Goal: Navigation & Orientation: Find specific page/section

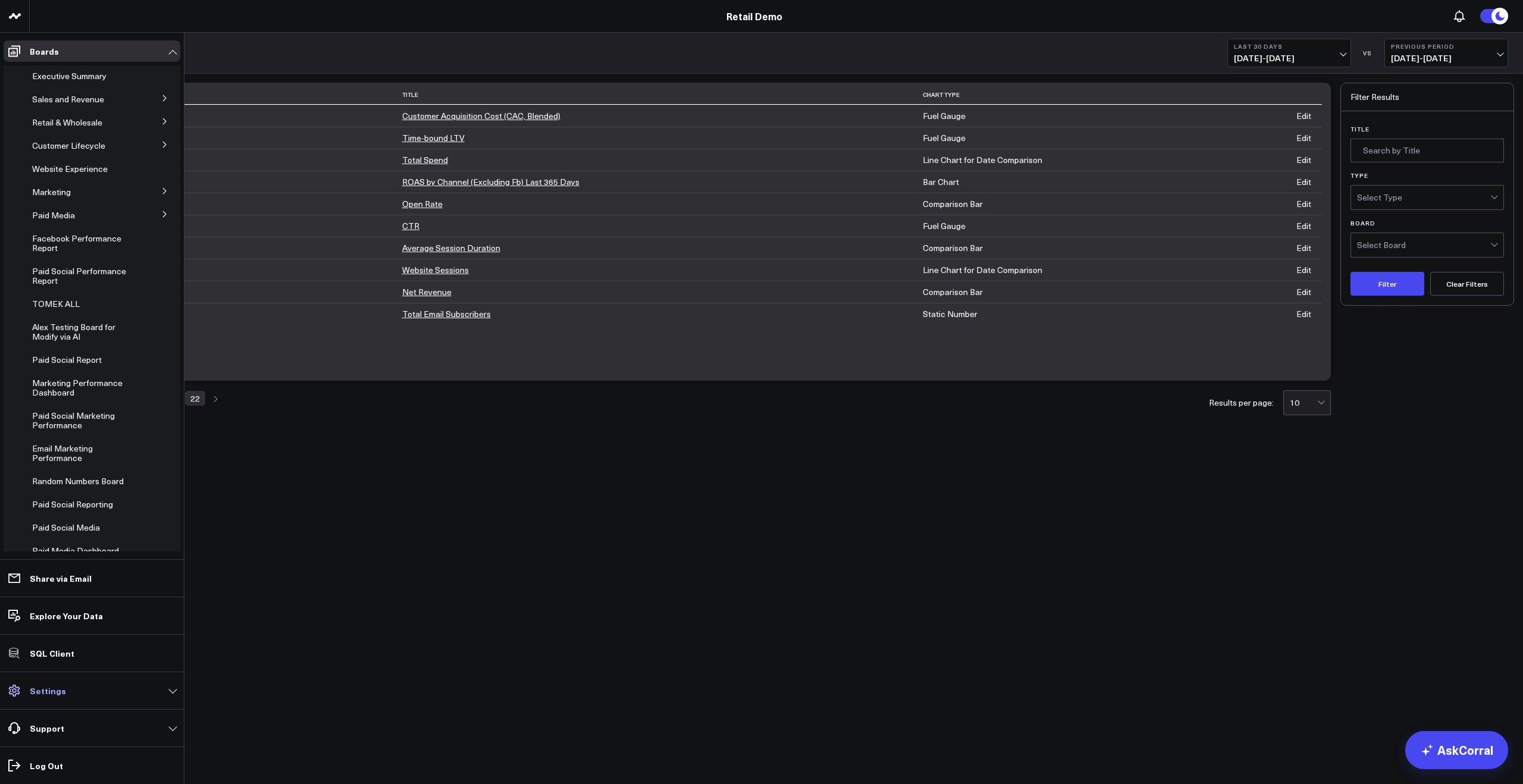
click at [53, 695] on p "Settings" at bounding box center [48, 690] width 36 height 10
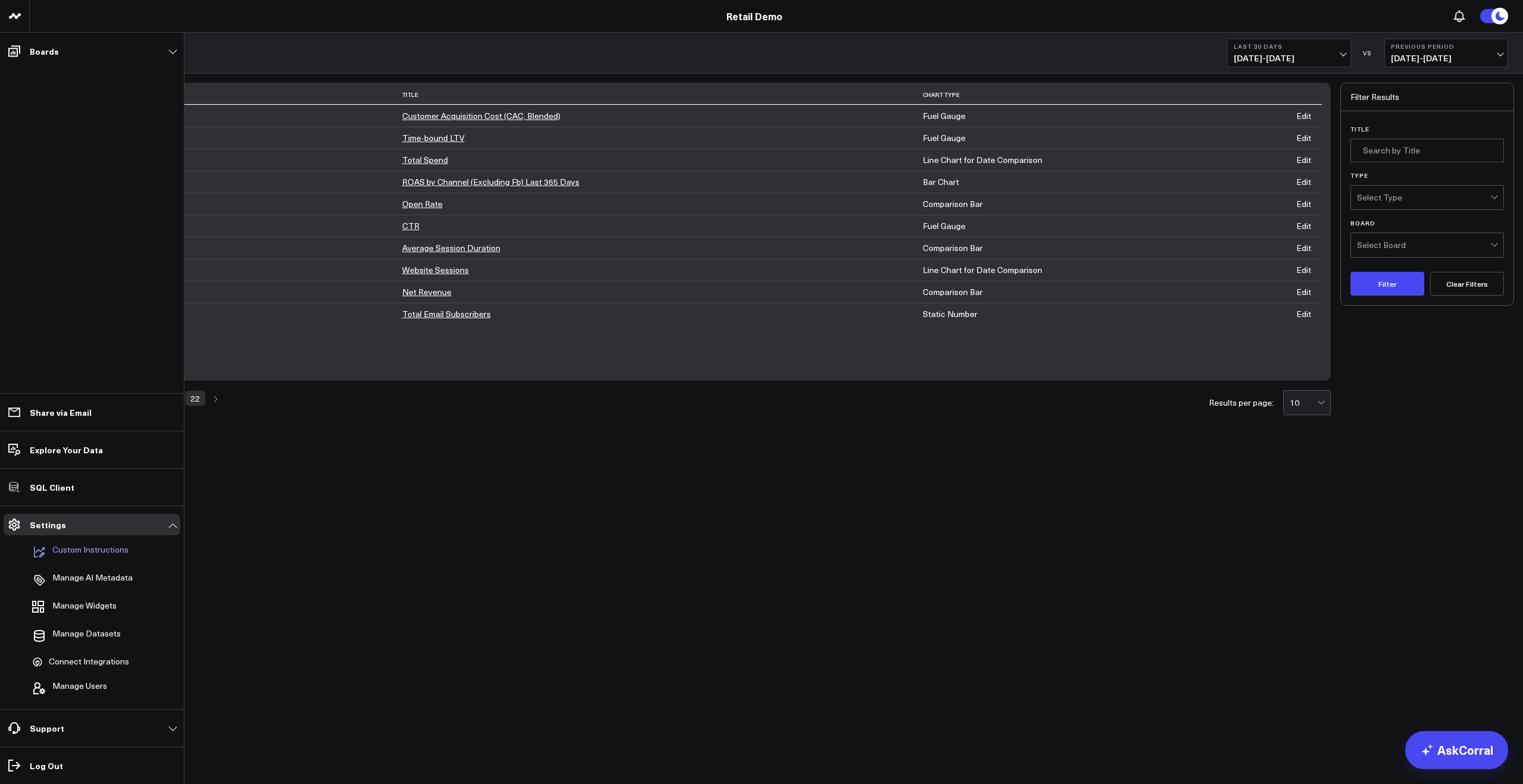
click at [86, 556] on p "Custom Instructions" at bounding box center [90, 552] width 76 height 14
click at [77, 579] on p "Manage AI Metadata" at bounding box center [92, 580] width 80 height 14
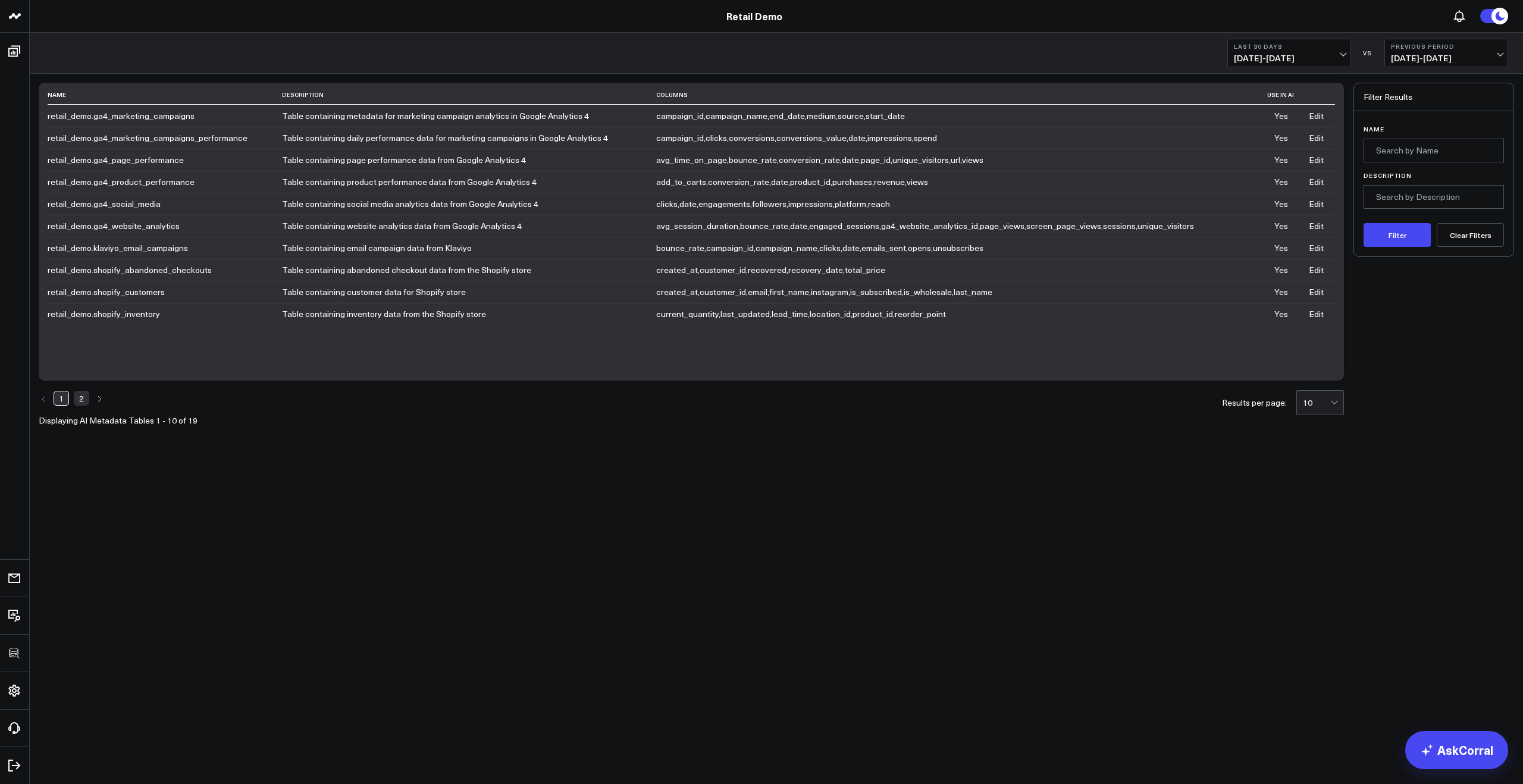
click at [79, 398] on link "2" at bounding box center [82, 398] width 16 height 14
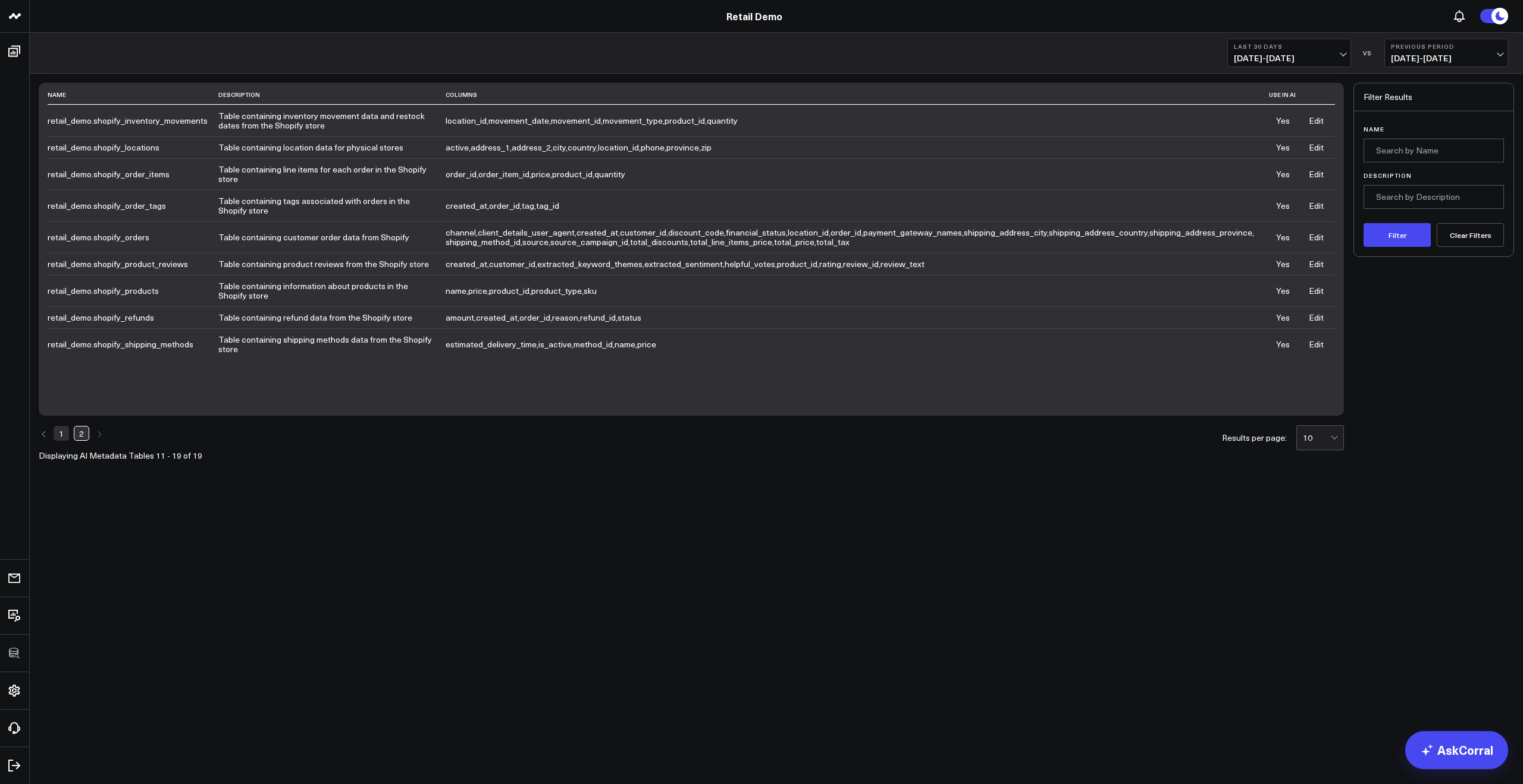
click at [116, 233] on td "retail_demo.shopify_orders" at bounding box center [133, 237] width 171 height 32
click at [661, 292] on td "name , price , product_id , product_type , sku" at bounding box center [857, 290] width 823 height 32
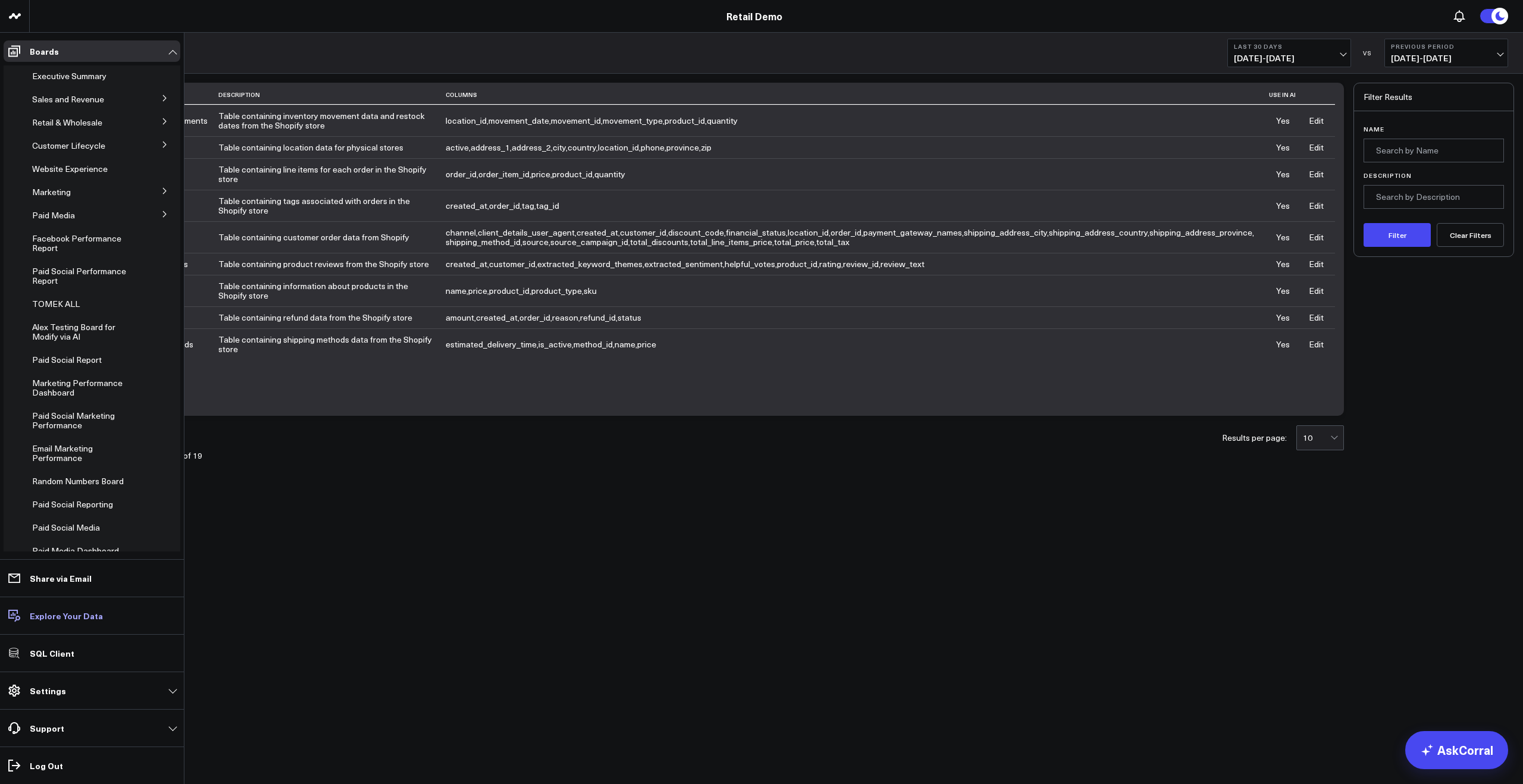
click at [50, 618] on p "Explore Your Data" at bounding box center [67, 615] width 73 height 10
click at [44, 649] on p "SQL Client" at bounding box center [52, 653] width 44 height 10
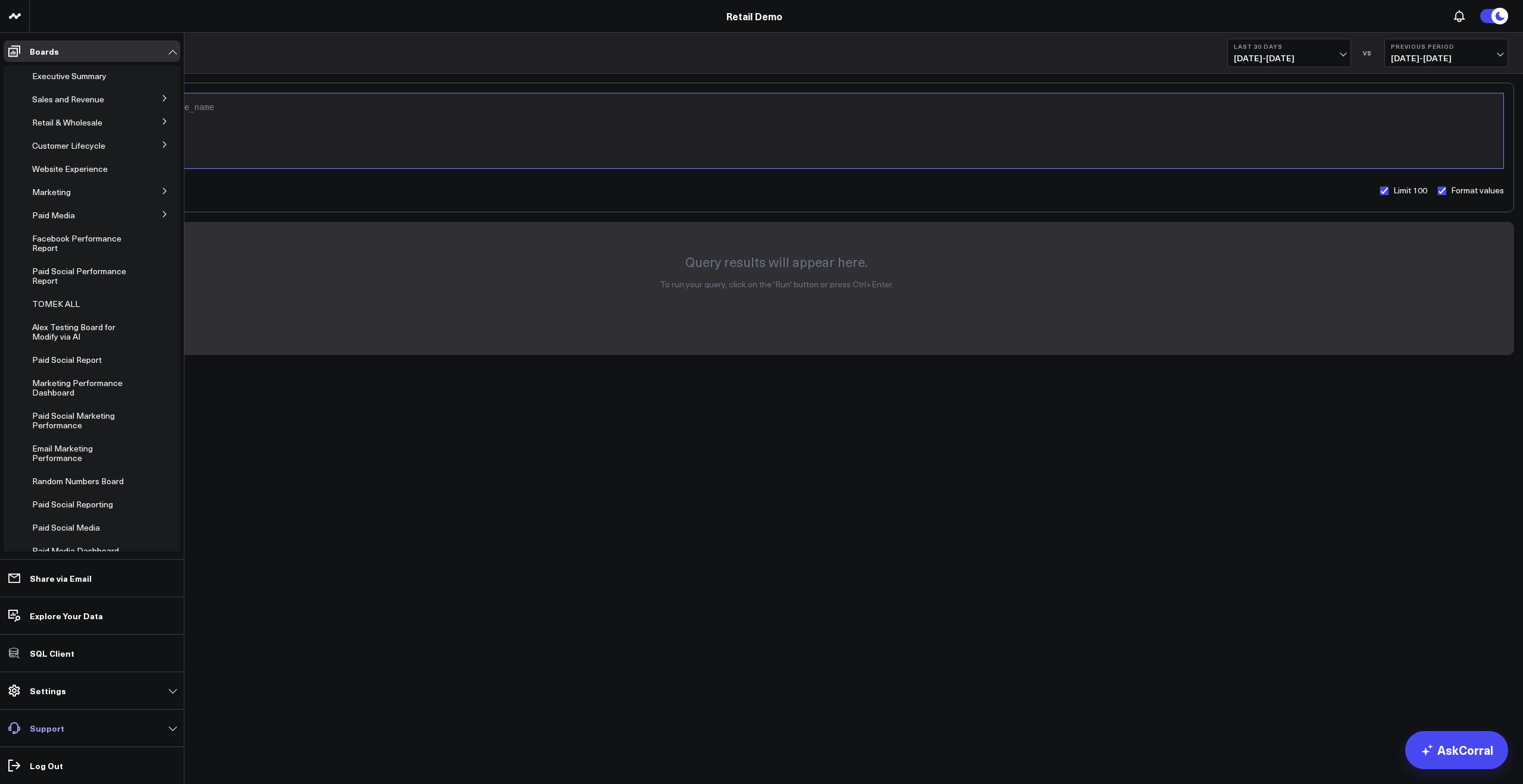
click at [40, 730] on p "Support" at bounding box center [47, 728] width 34 height 10
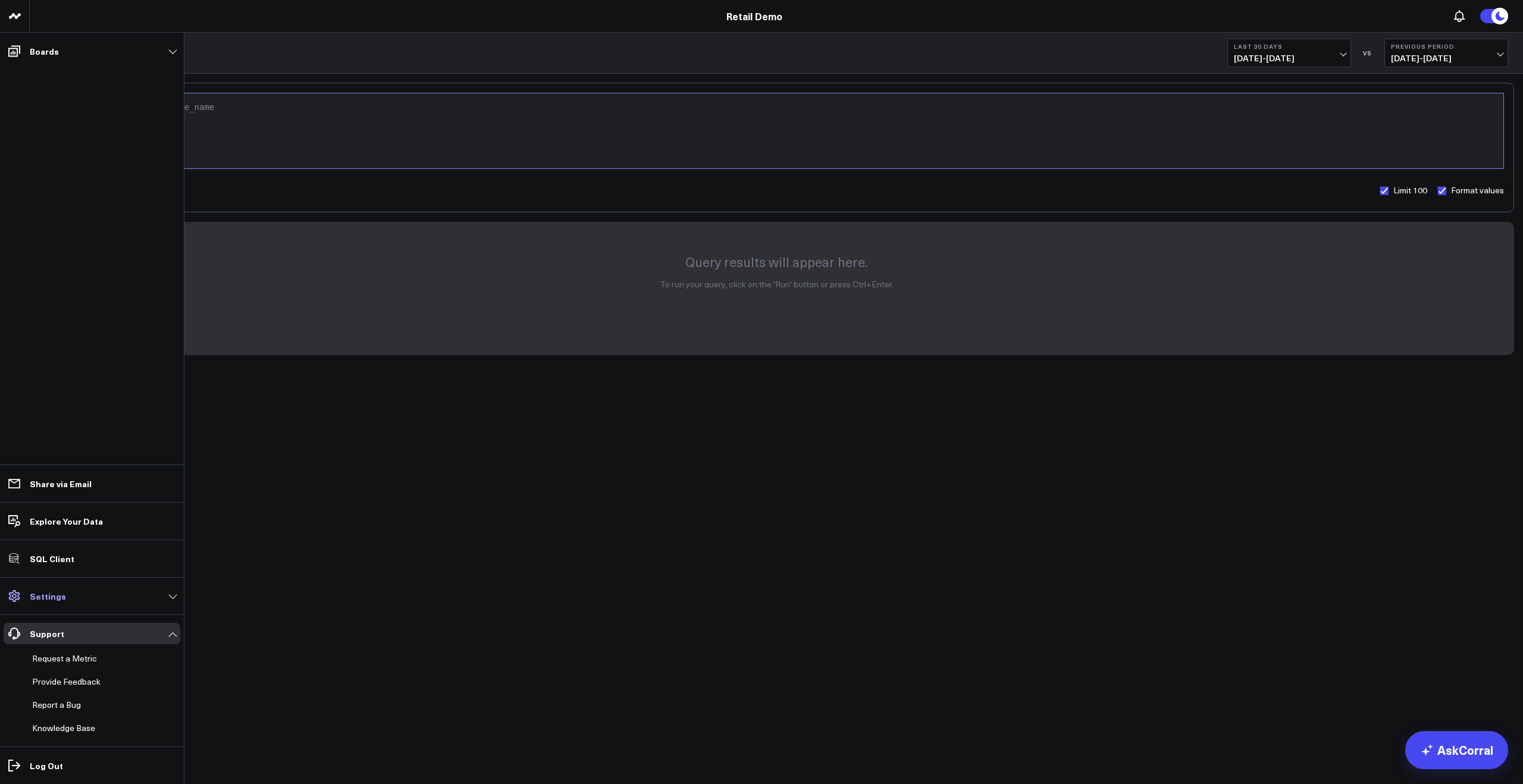
click at [41, 597] on p "Settings" at bounding box center [48, 596] width 36 height 10
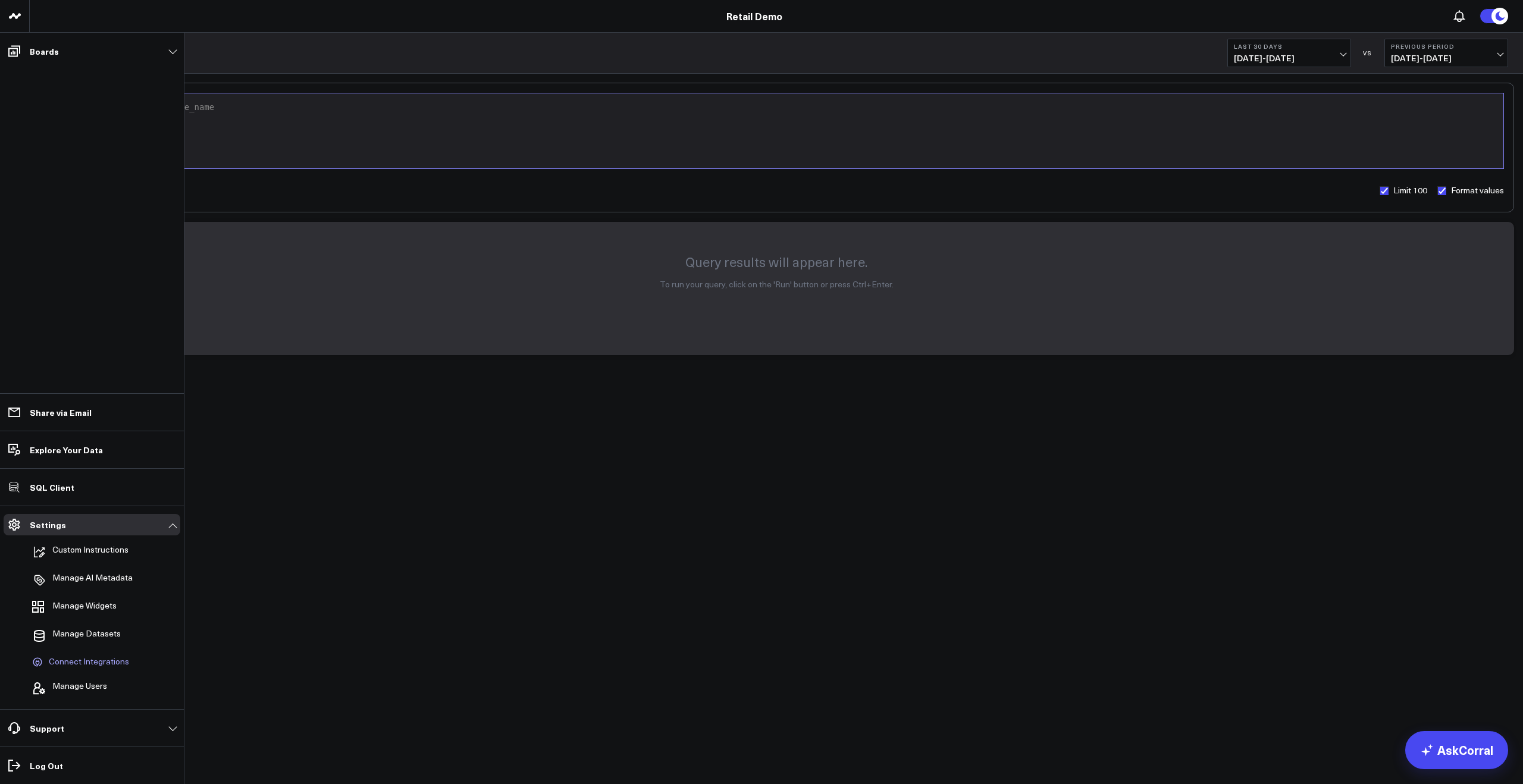
click at [73, 661] on span "Connect Integrations" at bounding box center [89, 662] width 80 height 11
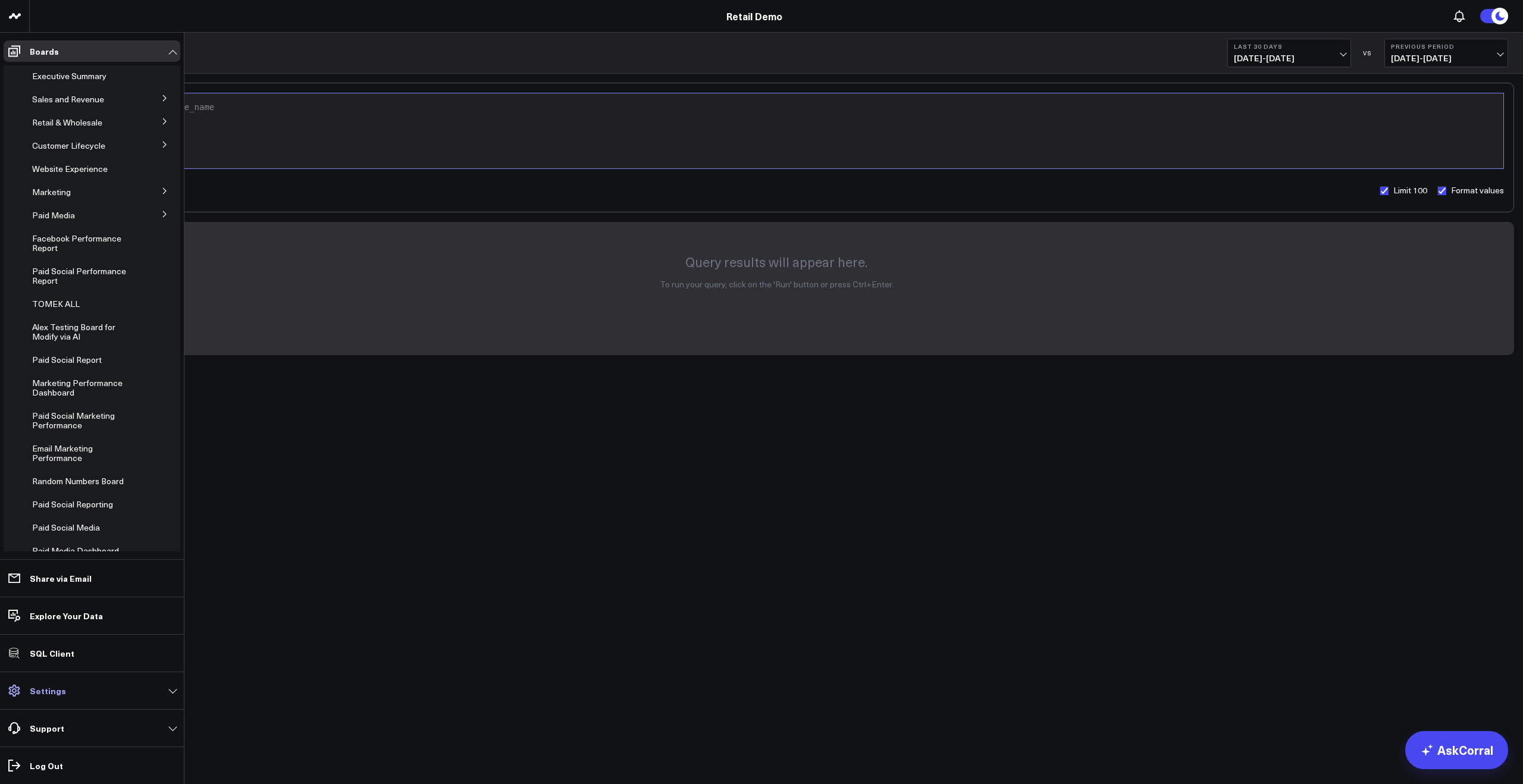
click at [52, 686] on p "Settings" at bounding box center [48, 690] width 36 height 10
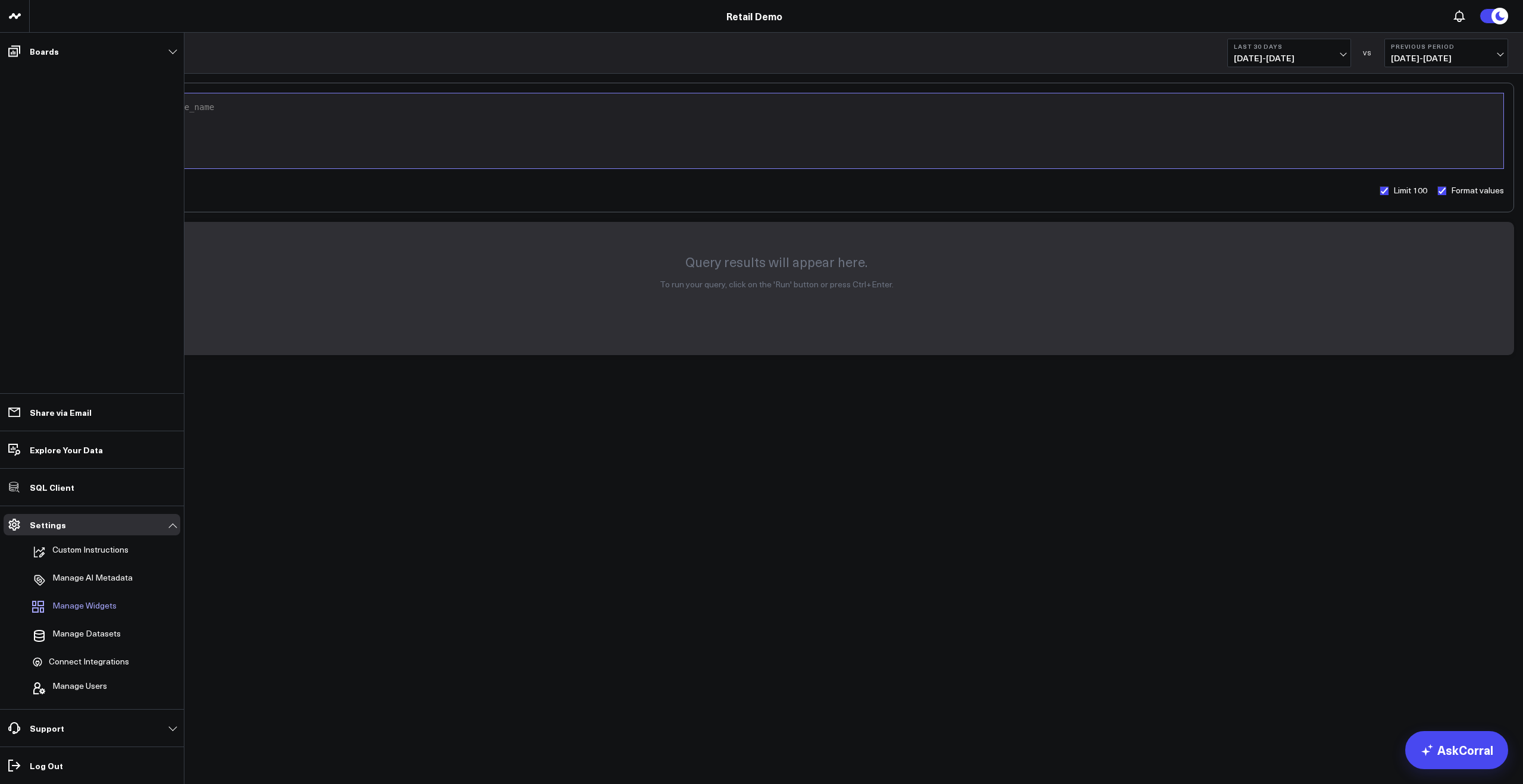
click at [71, 608] on span "Manage Widgets" at bounding box center [84, 608] width 64 height 14
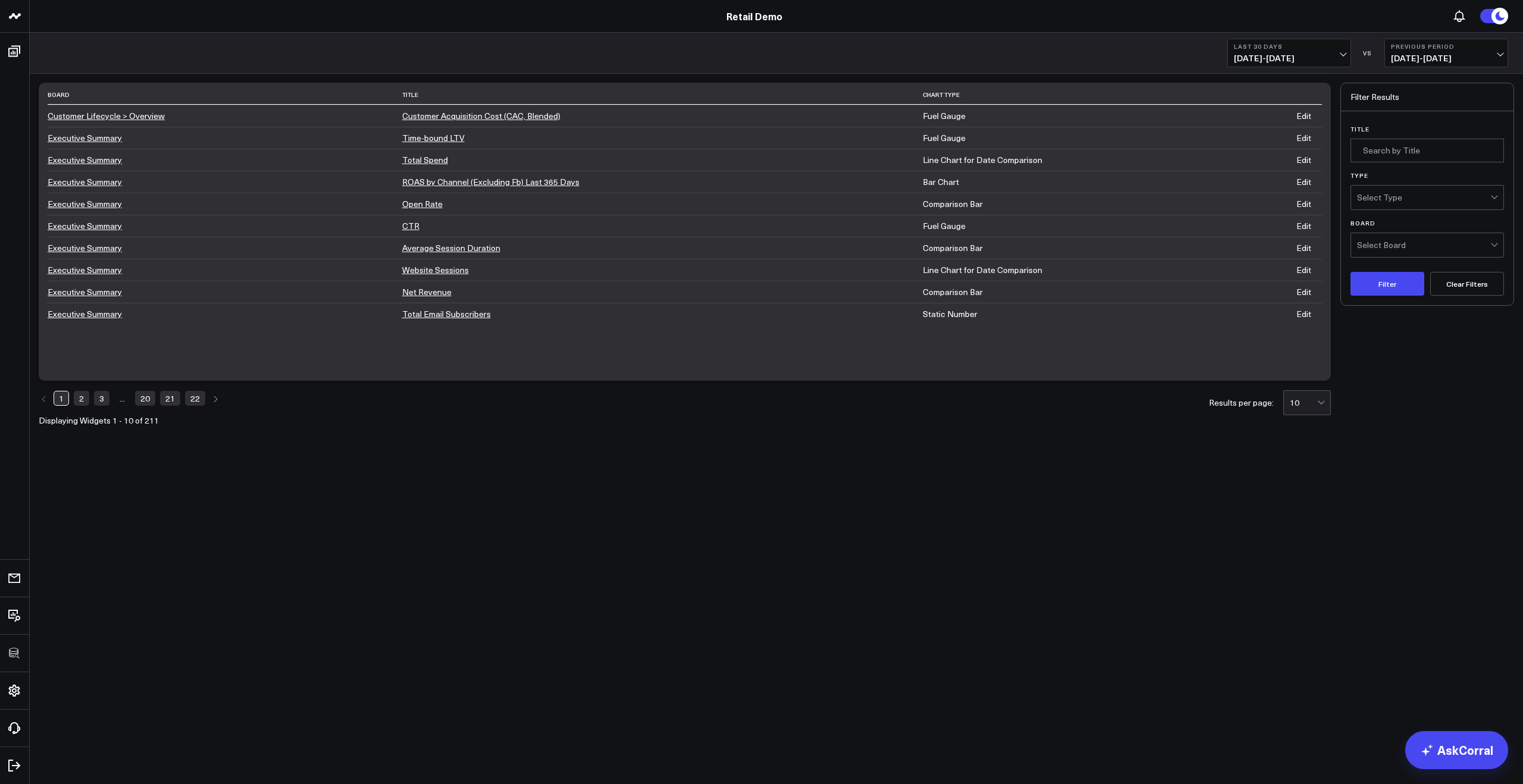
click at [80, 406] on li "2" at bounding box center [82, 398] width 16 height 17
click at [89, 404] on li "2" at bounding box center [82, 398] width 16 height 17
click at [101, 402] on link "3" at bounding box center [102, 398] width 16 height 14
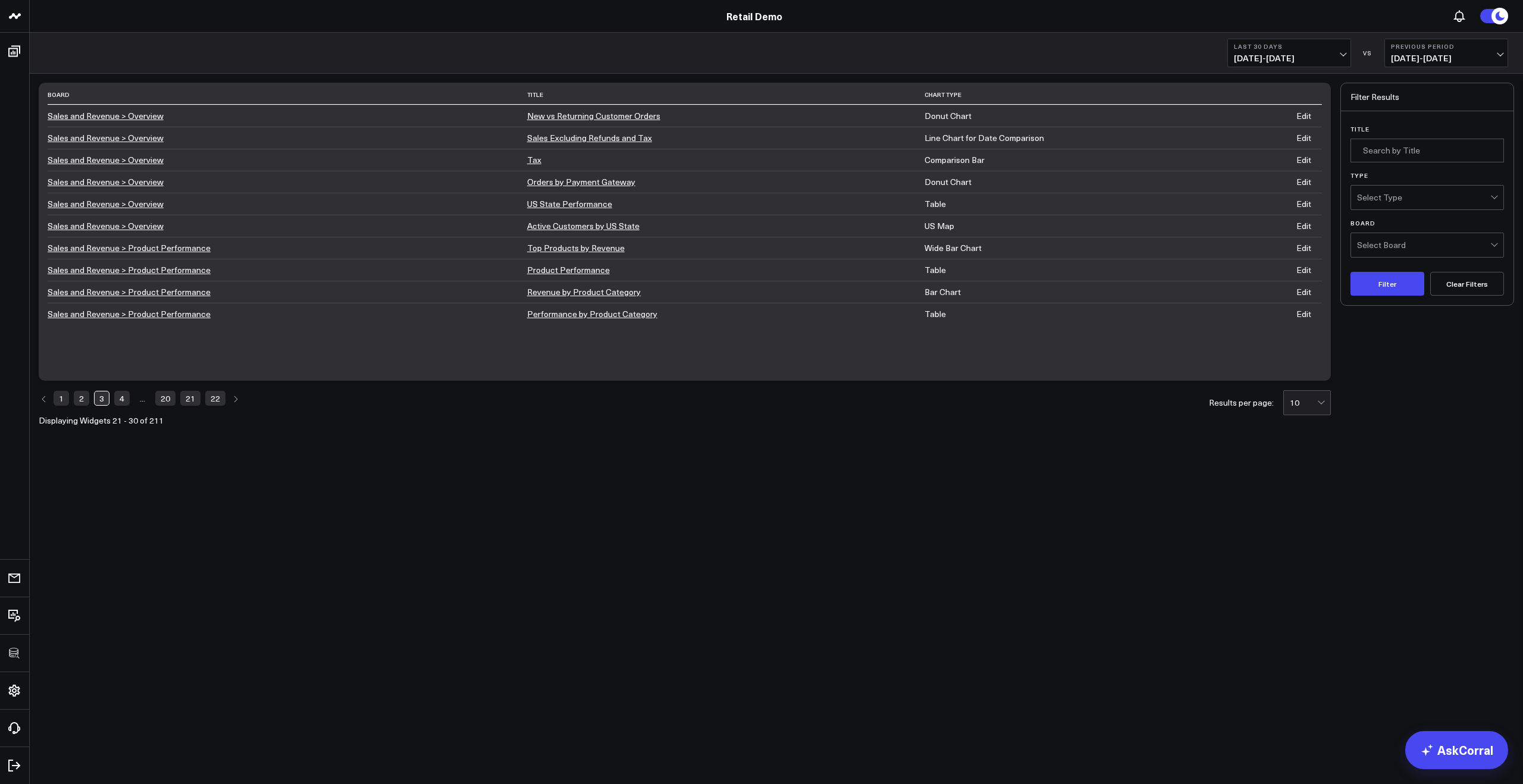
click at [180, 399] on link "21" at bounding box center [190, 398] width 20 height 14
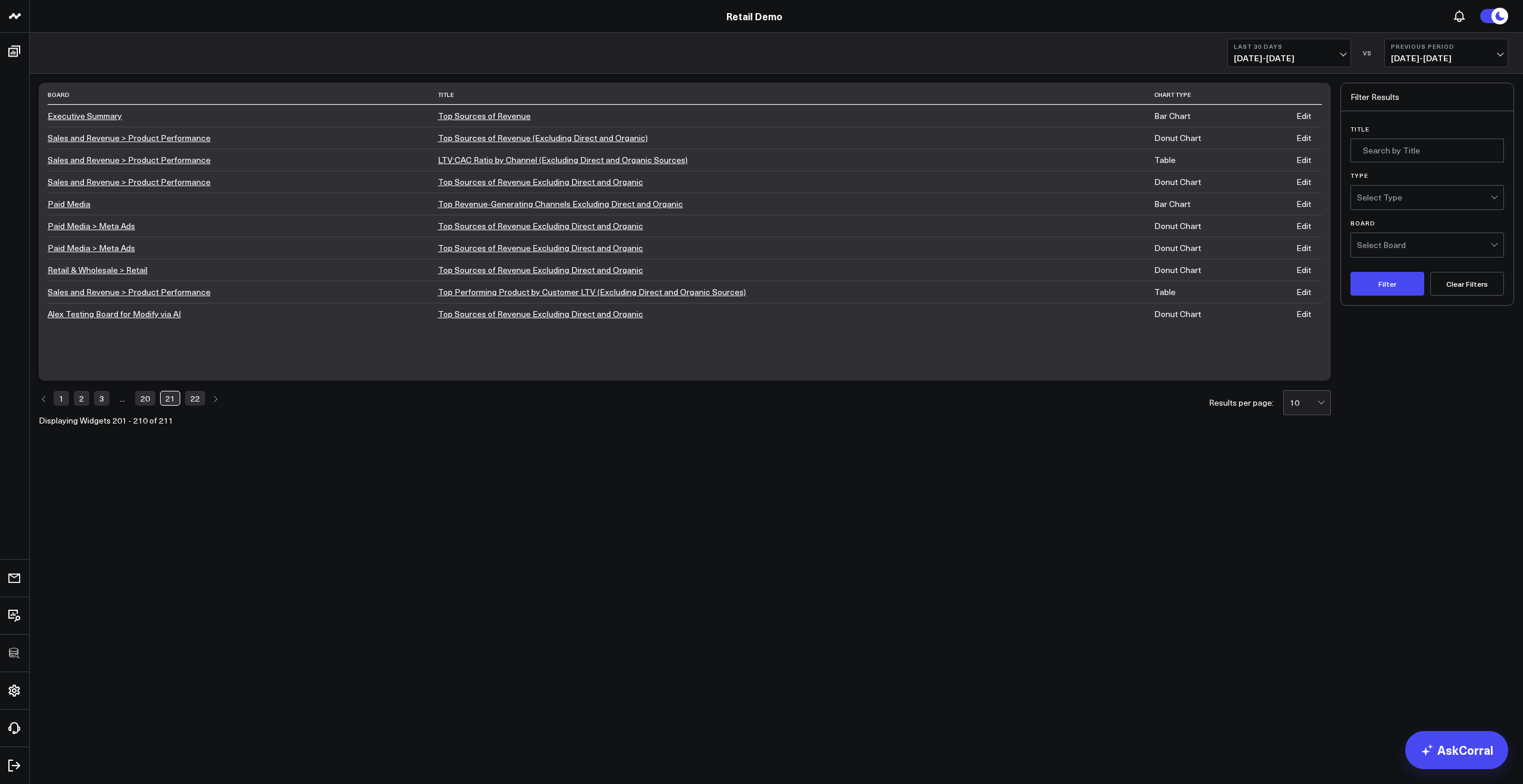
click at [87, 115] on link "Executive Summary" at bounding box center [85, 115] width 74 height 11
